Goal: Check status: Check status

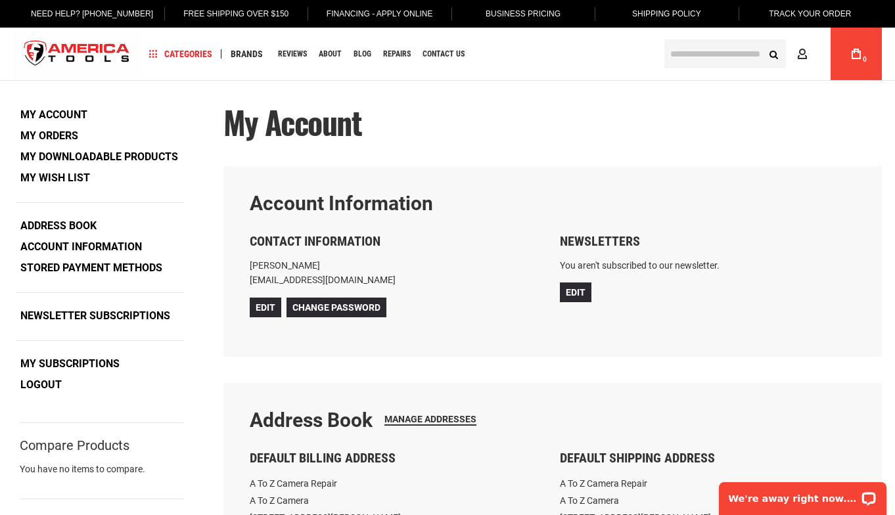
scroll to position [9, 0]
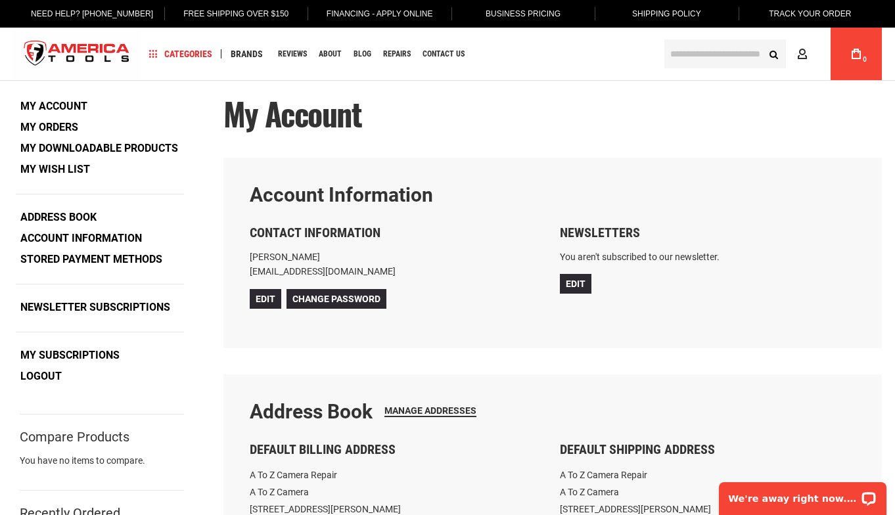
click at [67, 119] on link "My Orders" at bounding box center [49, 128] width 67 height 20
click at [68, 124] on link "My Orders" at bounding box center [49, 128] width 67 height 20
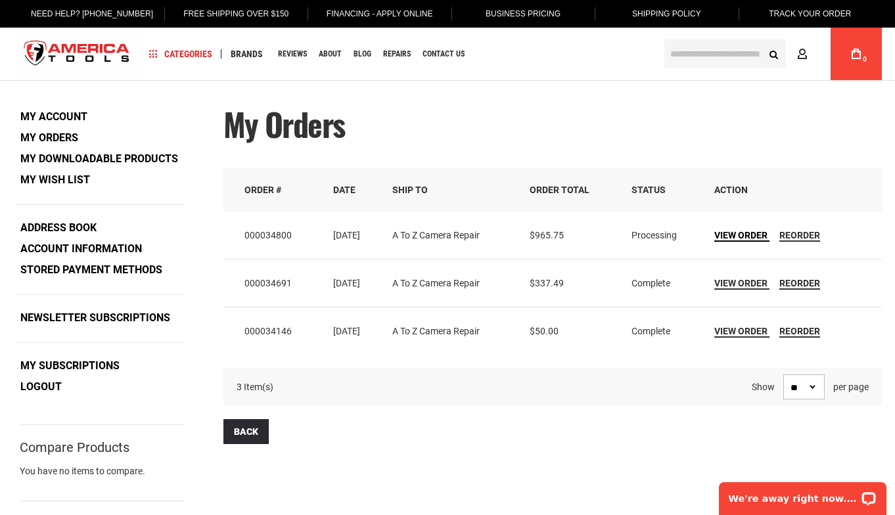
click at [750, 235] on span "View Order" at bounding box center [741, 235] width 53 height 11
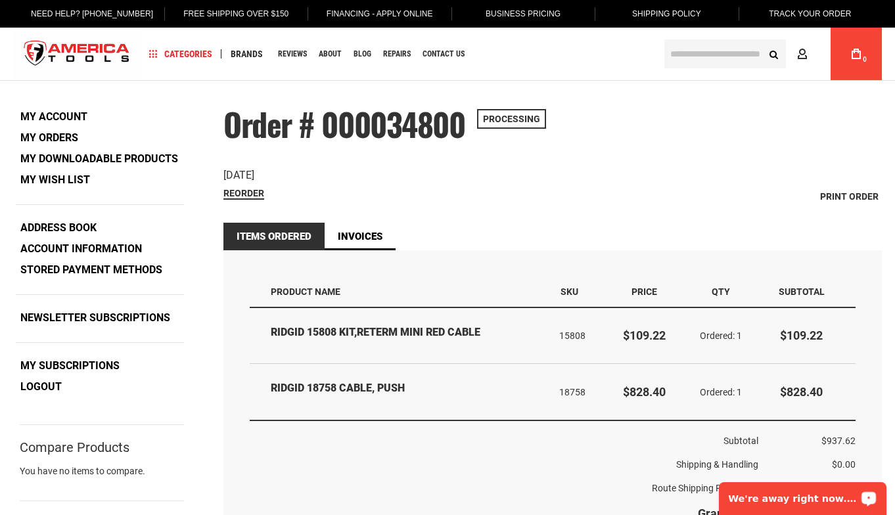
click at [782, 492] on div "We're away right now. Please check back later!" at bounding box center [803, 499] width 168 height 33
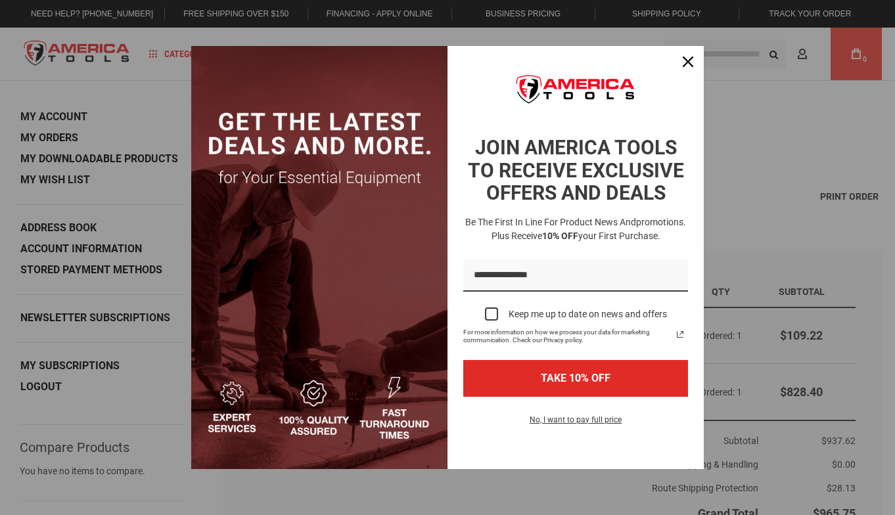
click at [571, 69] on img "Marketing offer form" at bounding box center [575, 88] width 143 height 42
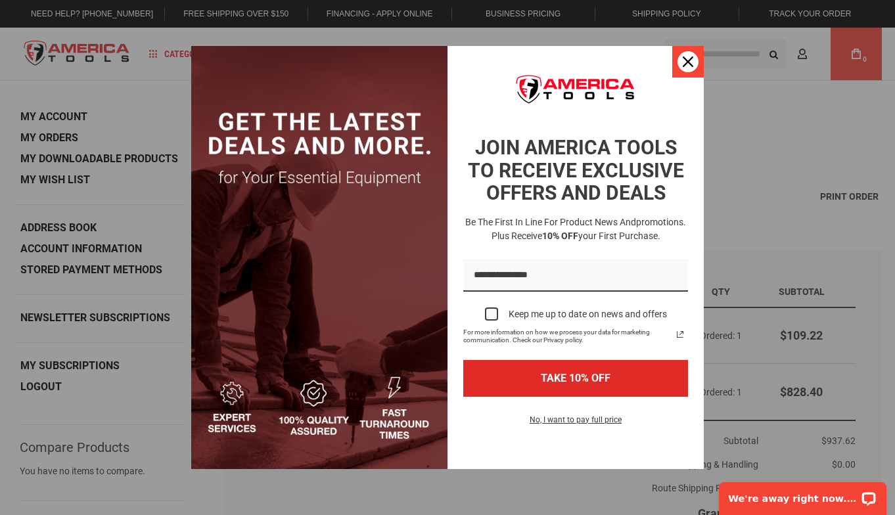
click at [688, 60] on icon "close icon" at bounding box center [688, 62] width 11 height 11
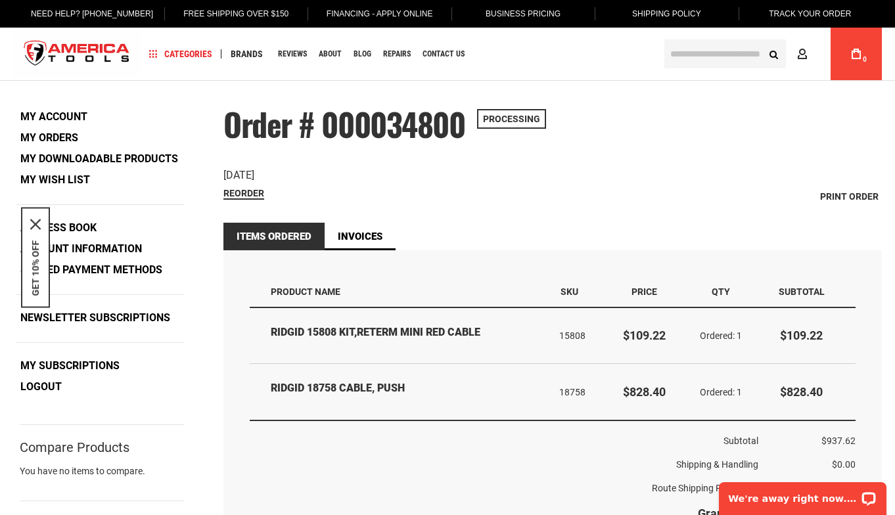
click at [650, 189] on div "Reorder Print Order" at bounding box center [553, 197] width 659 height 20
click at [490, 180] on div "Order Date: August 14, 2025" at bounding box center [553, 175] width 659 height 15
click at [480, 172] on div "Order Date: August 14, 2025" at bounding box center [553, 175] width 659 height 15
click at [580, 227] on ul "Items Ordered Invoices" at bounding box center [553, 237] width 659 height 28
click at [730, 141] on div "Order # 000034800 Processing Order Date: August 14, 2025 Reorder Print Order" at bounding box center [553, 156] width 659 height 99
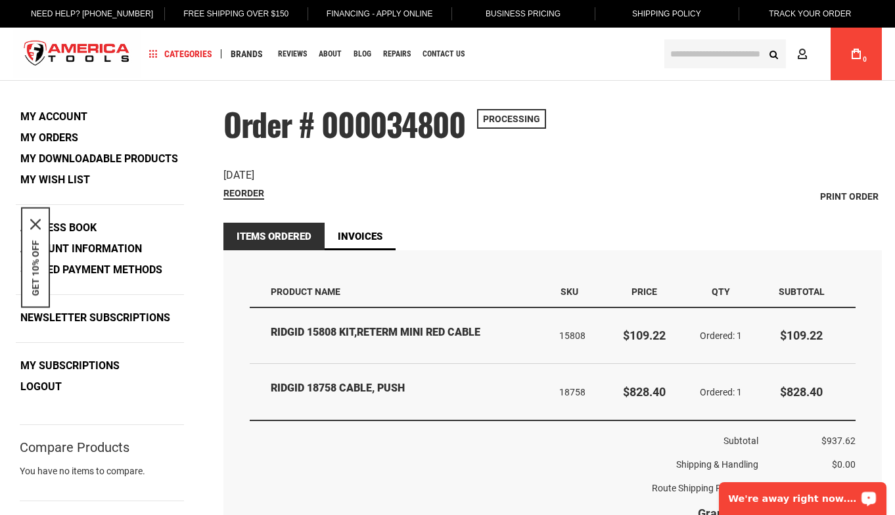
click at [793, 498] on p "We're away right now. Please check back later!" at bounding box center [794, 499] width 130 height 11
click at [620, 150] on div "Order # 000034800 Processing Order Date: August 14, 2025 Reorder Print Order" at bounding box center [553, 156] width 659 height 99
click at [555, 210] on div "Order # 000034800 Processing Order Date: August 14, 2025 Reorder Print Order It…" at bounding box center [553, 455] width 659 height 697
click at [590, 206] on div "Order # 000034800 Processing Order Date: August 14, 2025 Reorder Print Order It…" at bounding box center [553, 455] width 659 height 697
